Goal: Go to known website: Go to known website

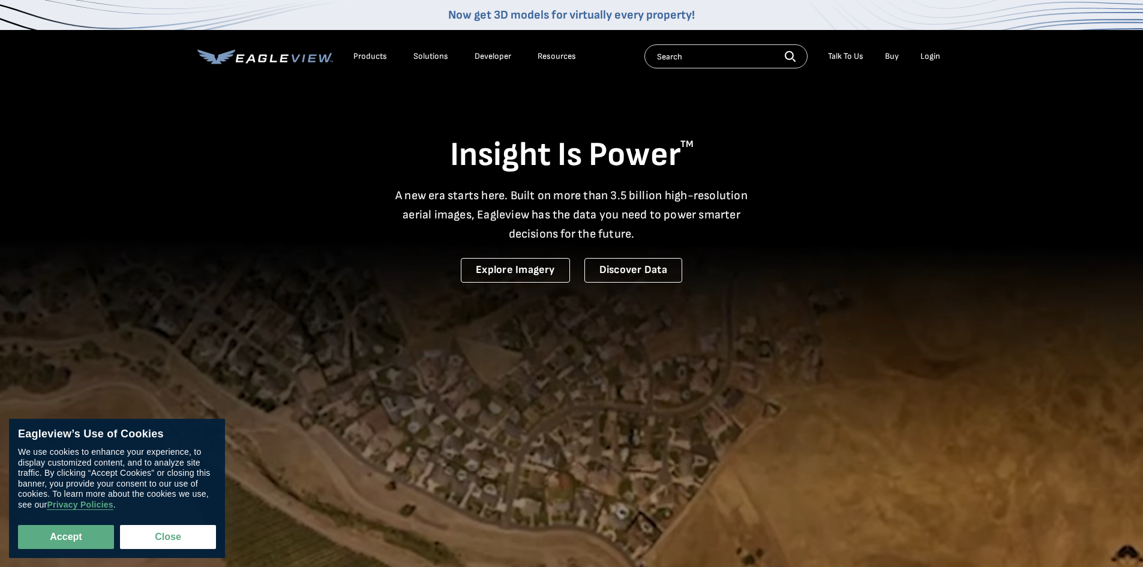
click at [929, 55] on div "Login" at bounding box center [930, 56] width 20 height 11
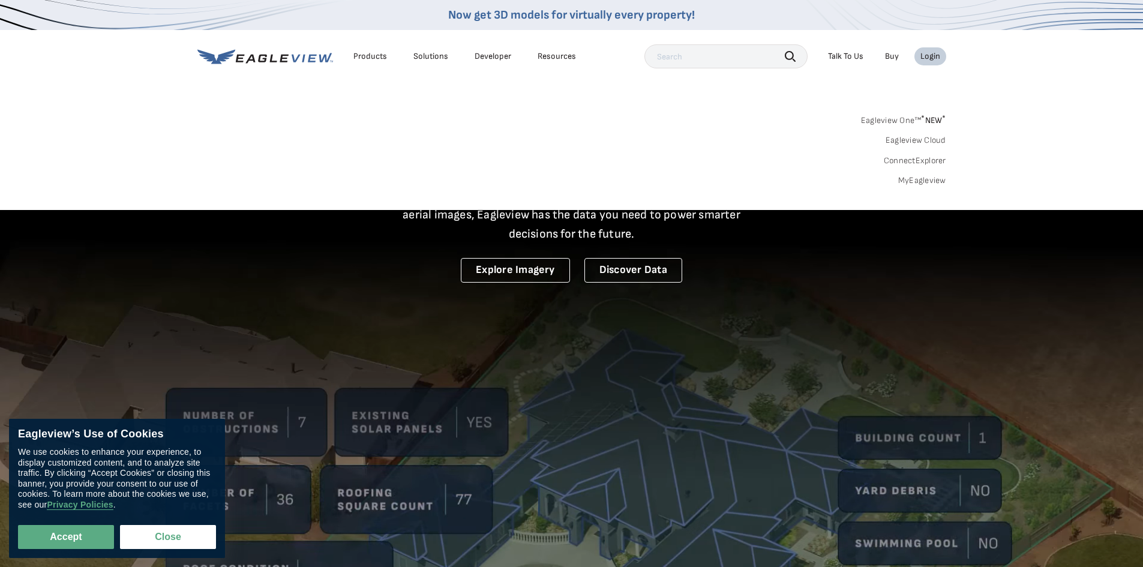
click at [934, 51] on li "Login" at bounding box center [930, 56] width 32 height 18
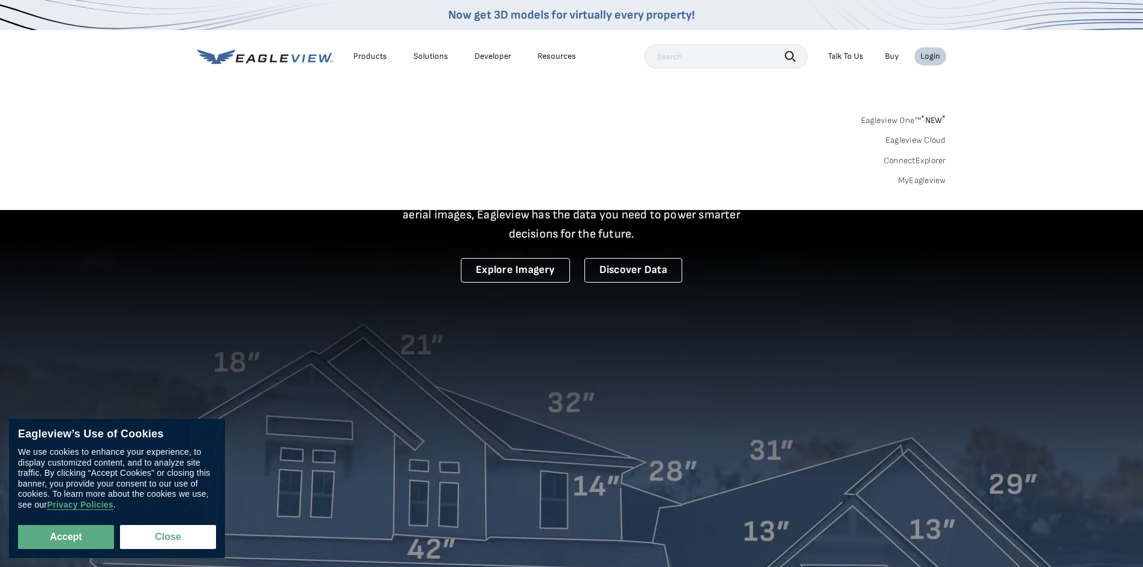
click at [933, 53] on div "Login" at bounding box center [930, 56] width 20 height 11
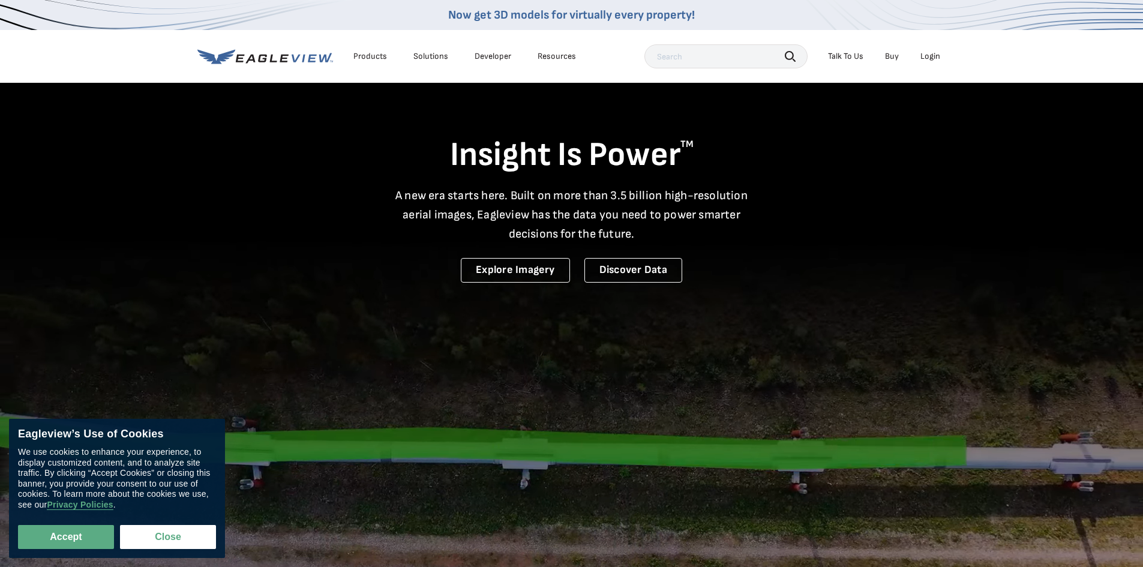
click at [929, 58] on div "Login" at bounding box center [930, 56] width 20 height 11
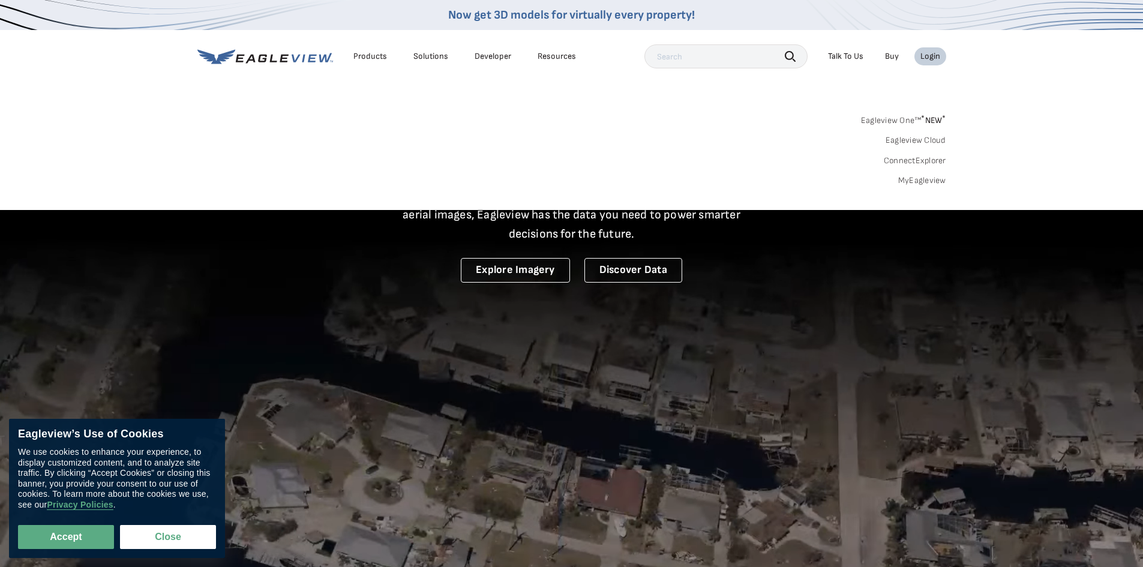
click at [922, 179] on link "MyEagleview" at bounding box center [922, 180] width 48 height 11
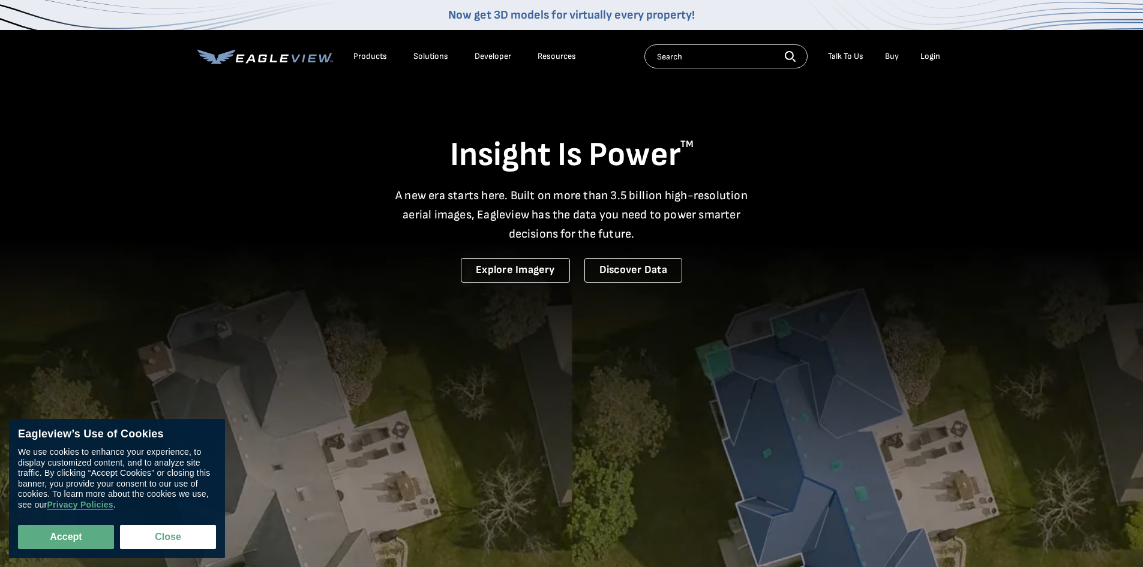
click at [940, 50] on li "Login" at bounding box center [930, 56] width 32 height 18
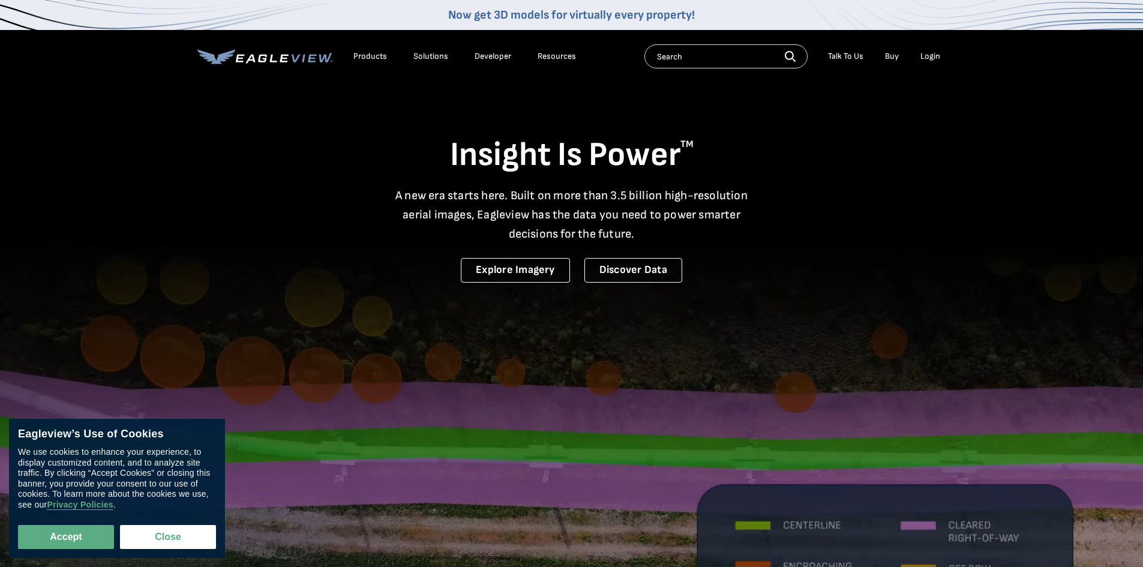
click at [925, 57] on div "Login" at bounding box center [930, 56] width 20 height 11
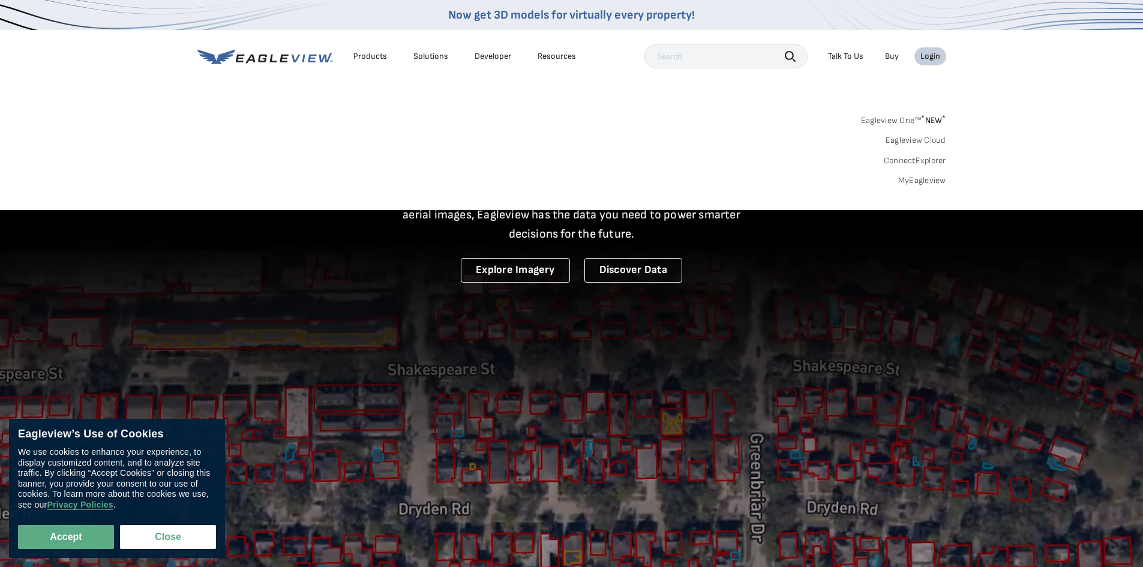
click at [920, 178] on link "MyEagleview" at bounding box center [922, 180] width 48 height 11
